Goal: Task Accomplishment & Management: Use online tool/utility

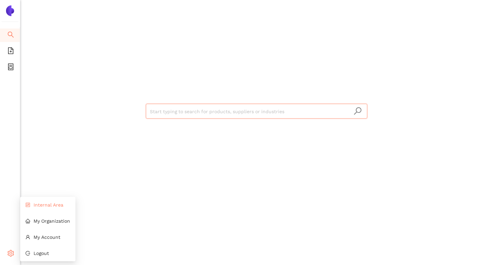
click at [37, 206] on span "Internal Area" at bounding box center [49, 204] width 30 height 5
click at [162, 111] on input "search" at bounding box center [256, 111] width 213 height 15
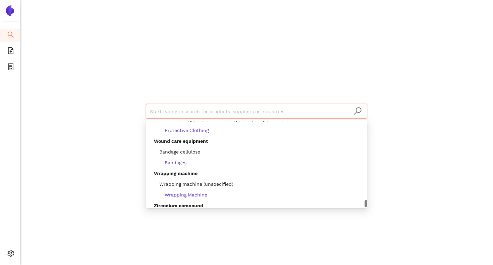
scroll to position [21476, 0]
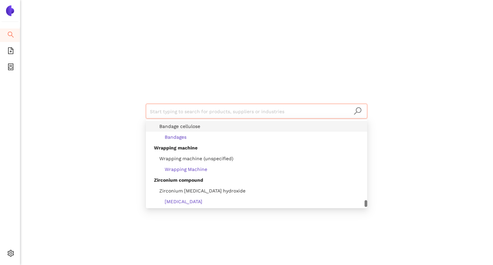
click at [79, 117] on div "Start typing to search for products, suppliers or industries" at bounding box center [256, 110] width 403 height 221
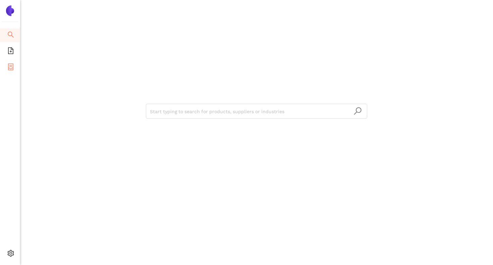
click at [9, 63] on icon "container" at bounding box center [10, 66] width 5 height 7
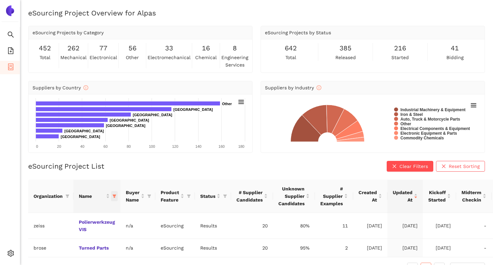
click at [116, 194] on icon "filter" at bounding box center [115, 195] width 4 height 3
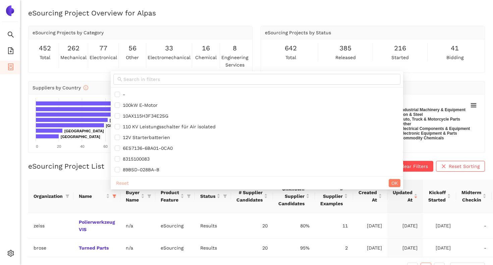
drag, startPoint x: 119, startPoint y: 182, endPoint x: 129, endPoint y: 182, distance: 9.7
click at [121, 182] on span "Reset" at bounding box center [122, 182] width 13 height 7
checkbox input "false"
drag, startPoint x: 397, startPoint y: 183, endPoint x: 383, endPoint y: 184, distance: 13.4
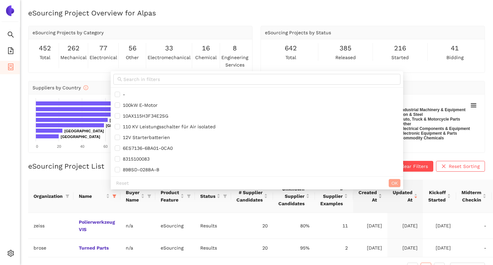
click at [397, 183] on span "OK" at bounding box center [395, 182] width 6 height 7
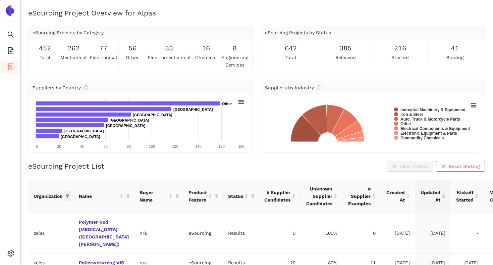
click at [64, 197] on span at bounding box center [67, 196] width 7 height 10
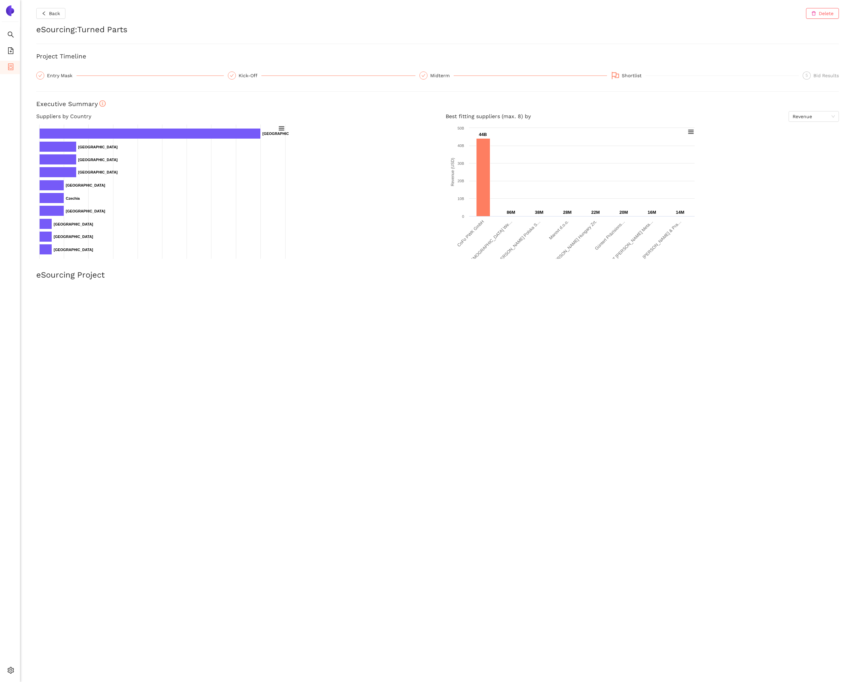
scroll to position [811, 0]
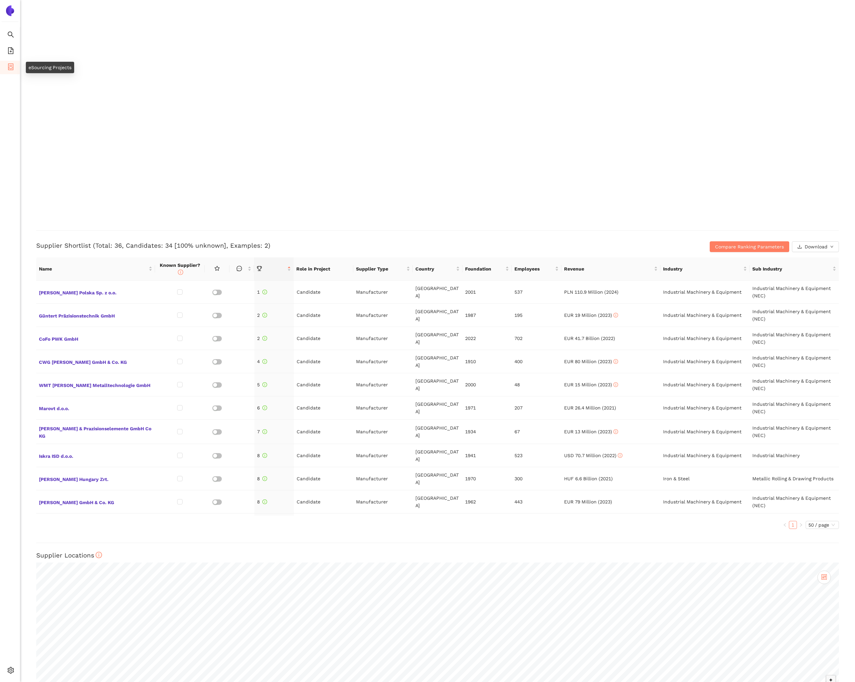
click at [12, 66] on icon "container" at bounding box center [10, 66] width 7 height 7
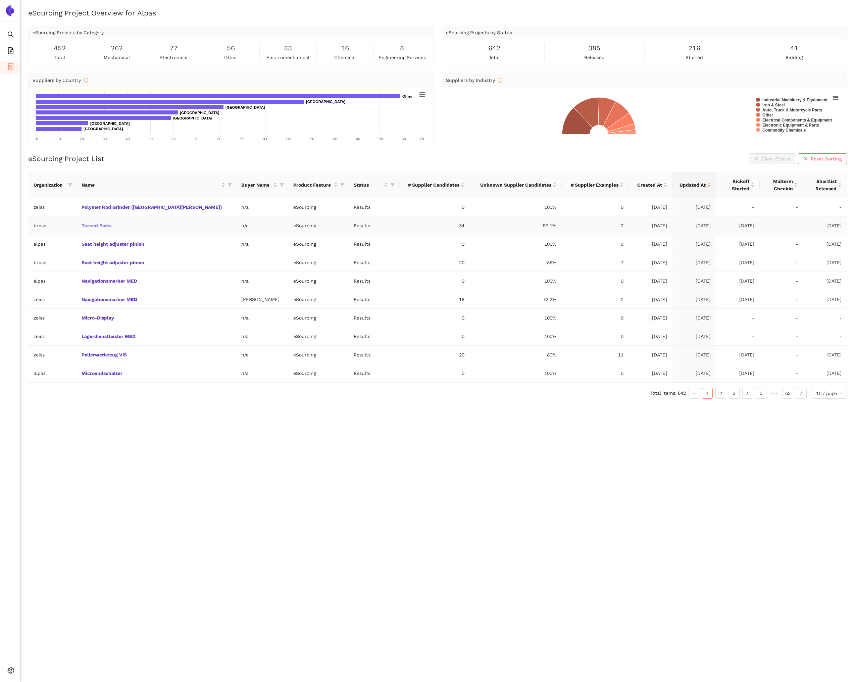
click at [0, 0] on link "Turned Parts" at bounding box center [0, 0] width 0 height 0
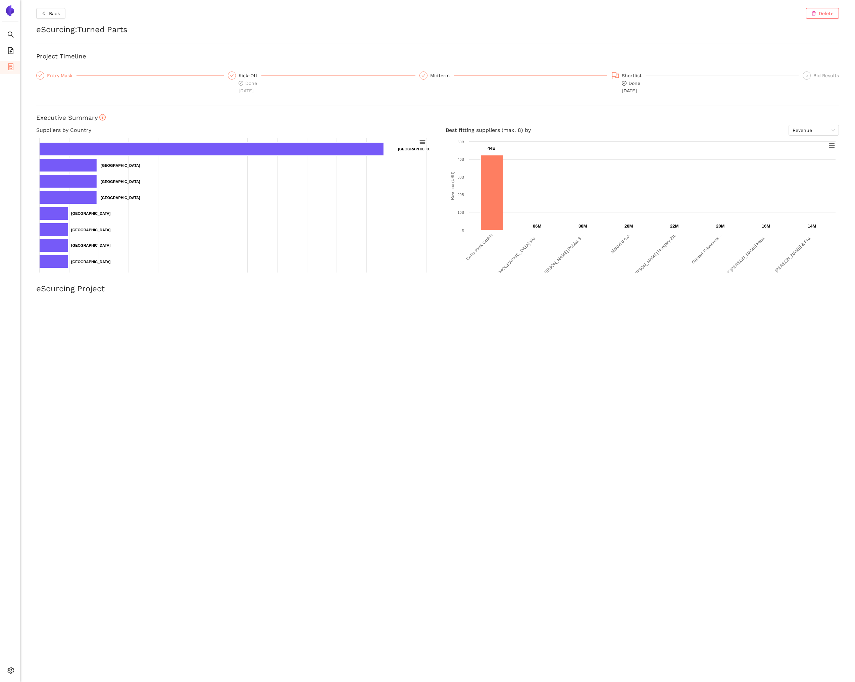
click at [65, 76] on div "Entry Mask" at bounding box center [62, 75] width 30 height 8
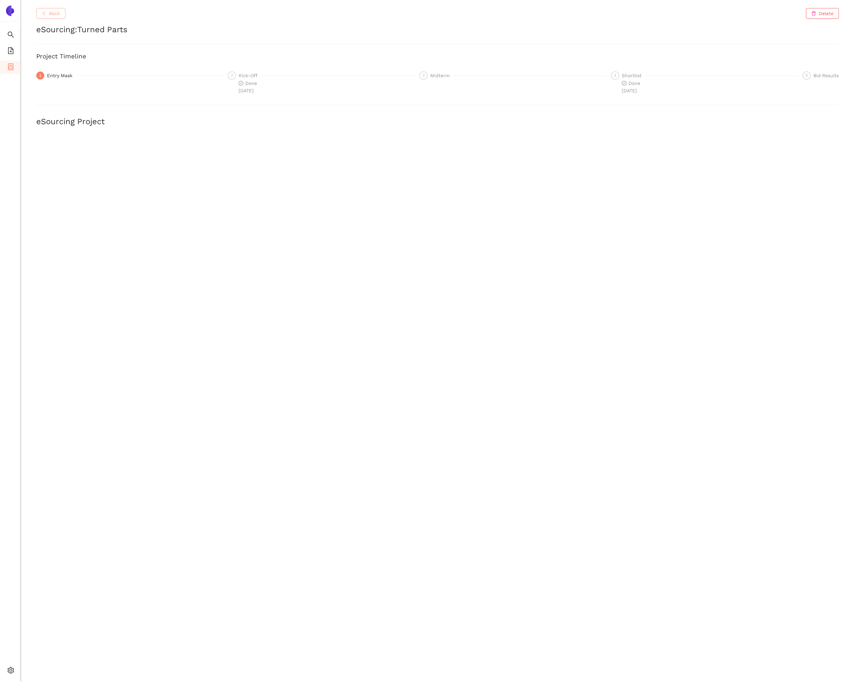
click at [59, 15] on span "Back" at bounding box center [54, 13] width 11 height 7
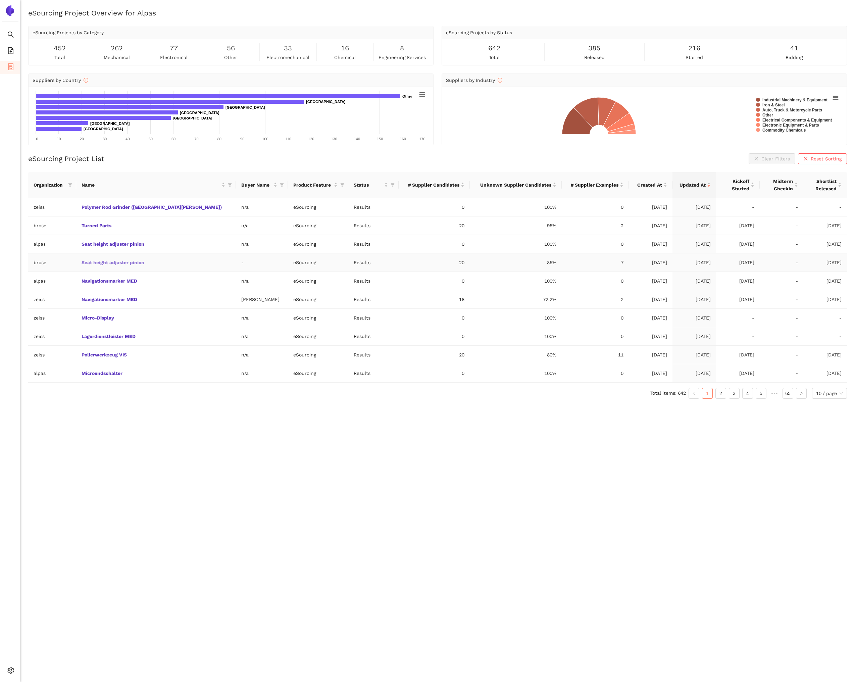
click at [0, 0] on link "Seat height adjuster pinion" at bounding box center [0, 0] width 0 height 0
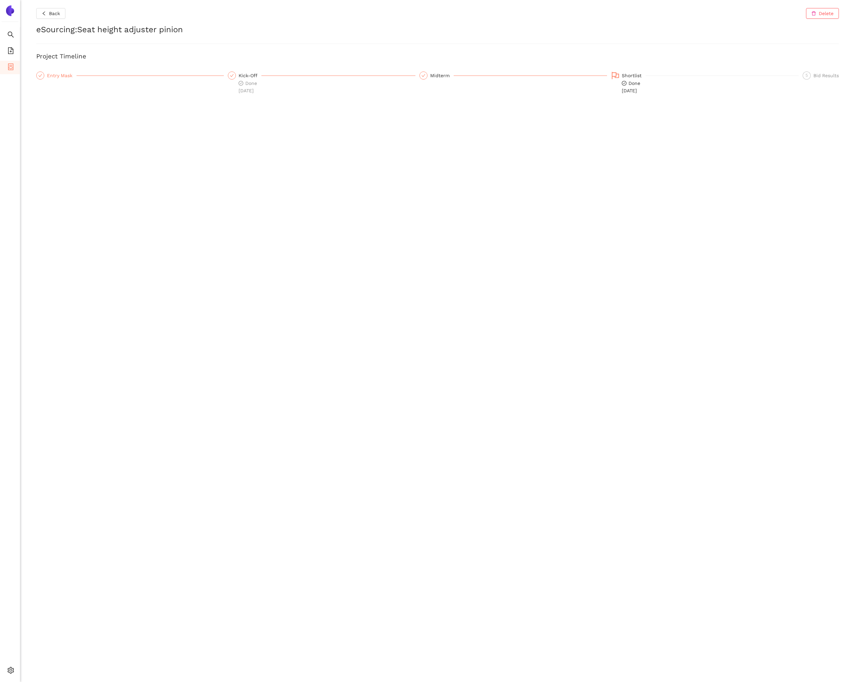
click at [48, 73] on div "Entry Mask" at bounding box center [62, 75] width 30 height 8
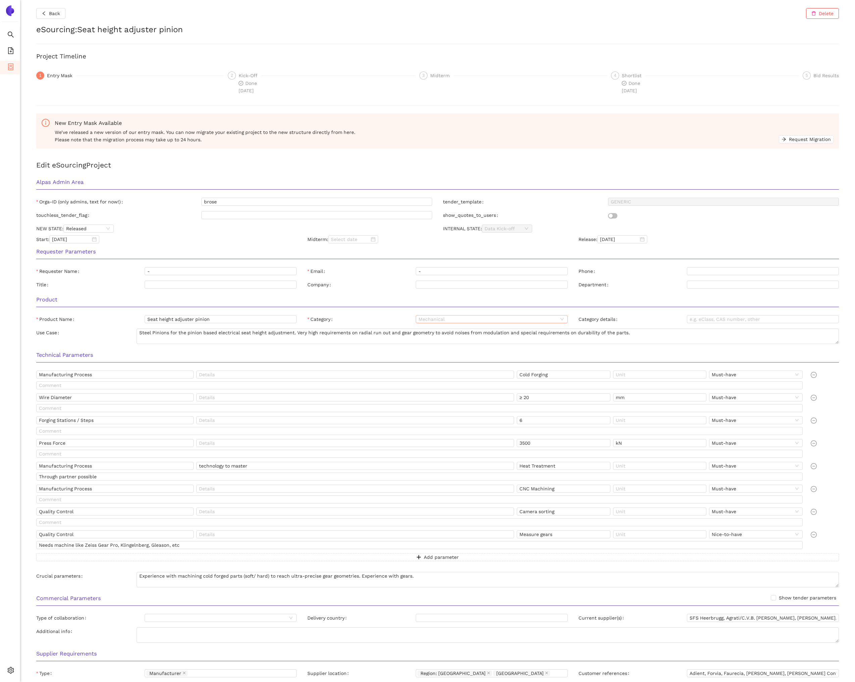
click at [464, 320] on span "Mechanical" at bounding box center [492, 319] width 147 height 7
click at [435, 321] on span "Mechanical" at bounding box center [492, 319] width 147 height 7
click at [512, 319] on span "Mechanical" at bounding box center [492, 319] width 147 height 7
click at [47, 12] on button "Back" at bounding box center [50, 13] width 29 height 11
